Goal: Transaction & Acquisition: Purchase product/service

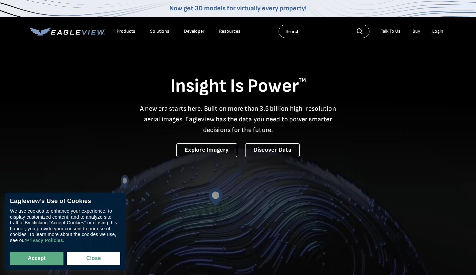
click at [434, 33] on div "Login" at bounding box center [437, 31] width 11 height 6
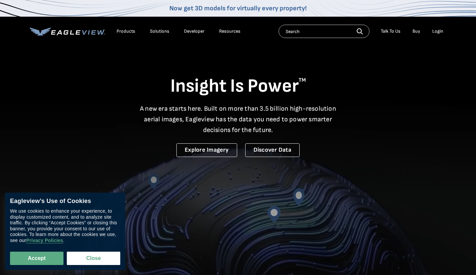
click at [434, 33] on div "Login" at bounding box center [437, 31] width 11 height 6
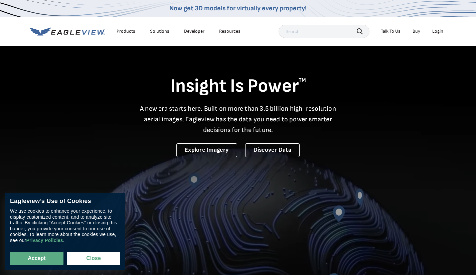
click at [432, 30] on div "Login" at bounding box center [437, 31] width 11 height 6
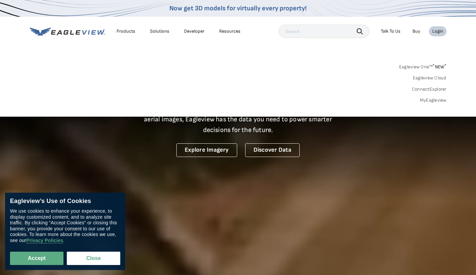
click at [428, 98] on link "MyEagleview" at bounding box center [433, 100] width 27 height 6
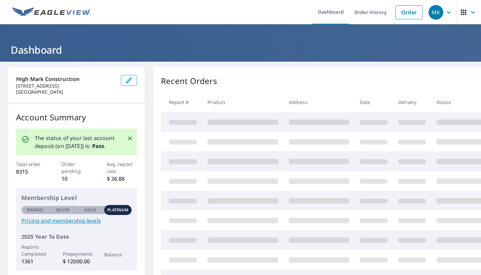
click at [407, 13] on link "Order" at bounding box center [408, 12] width 27 height 14
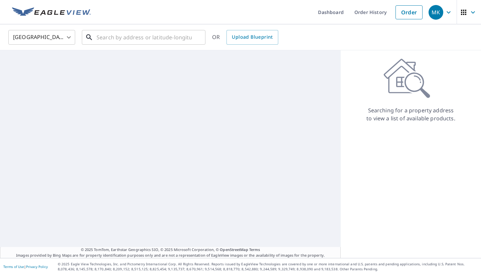
click at [167, 39] on input "text" at bounding box center [143, 37] width 95 height 19
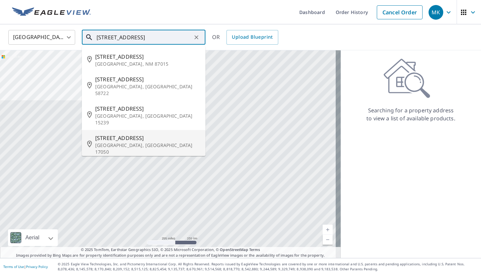
click at [123, 134] on span "[STREET_ADDRESS]" at bounding box center [147, 138] width 105 height 8
type input "[STREET_ADDRESS]"
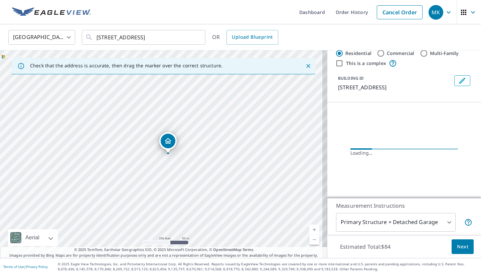
scroll to position [29, 0]
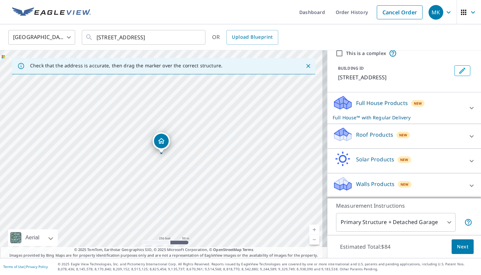
click at [441, 223] on body "MK MK Dashboard Order History Cancel Order MK [GEOGRAPHIC_DATA] [GEOGRAPHIC_DAT…" at bounding box center [240, 137] width 481 height 275
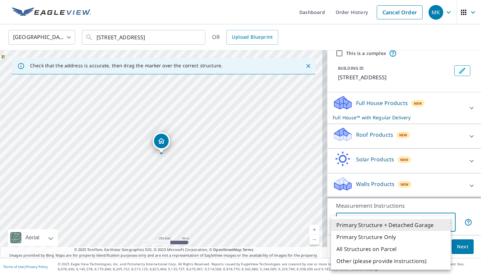
click at [392, 240] on li "Primary Structure Only" at bounding box center [390, 237] width 119 height 12
type input "2"
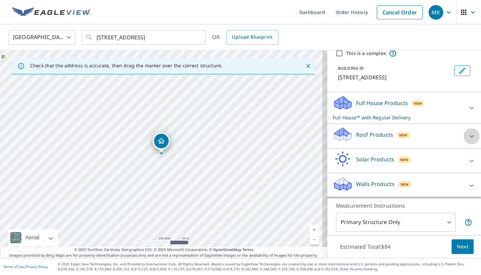
click at [469, 137] on icon at bounding box center [471, 136] width 4 height 2
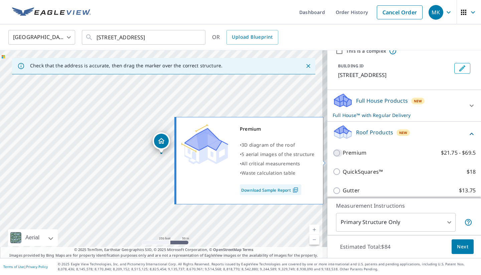
click at [333, 157] on input "Premium $21.75 - $69.5" at bounding box center [337, 153] width 10 height 8
checkbox input "true"
checkbox input "false"
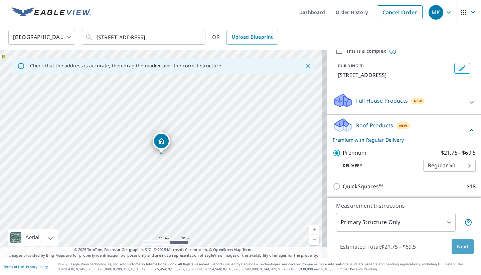
click at [460, 246] on span "Next" at bounding box center [462, 247] width 11 height 8
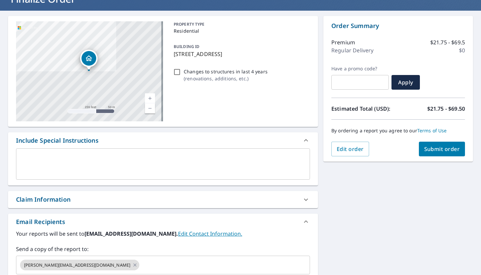
scroll to position [52, 0]
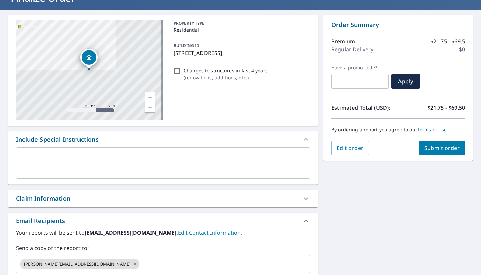
click at [140, 259] on input "text" at bounding box center [218, 264] width 157 height 13
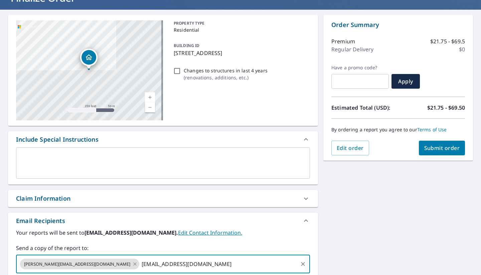
type input "[EMAIL_ADDRESS][DOMAIN_NAME]"
click at [441, 151] on span "Submit order" at bounding box center [442, 148] width 36 height 7
checkbox input "true"
